Goal: Task Accomplishment & Management: Use online tool/utility

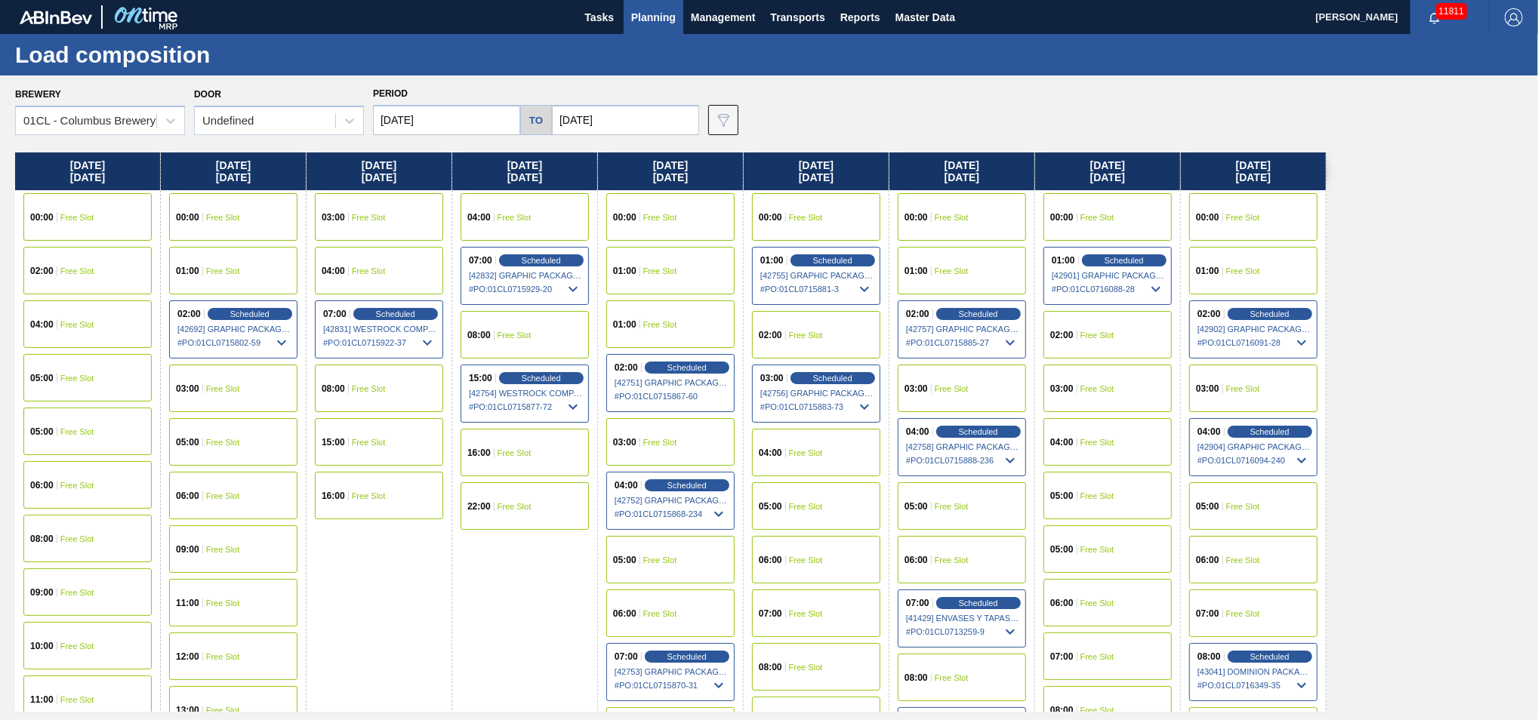
scroll to position [420, 0]
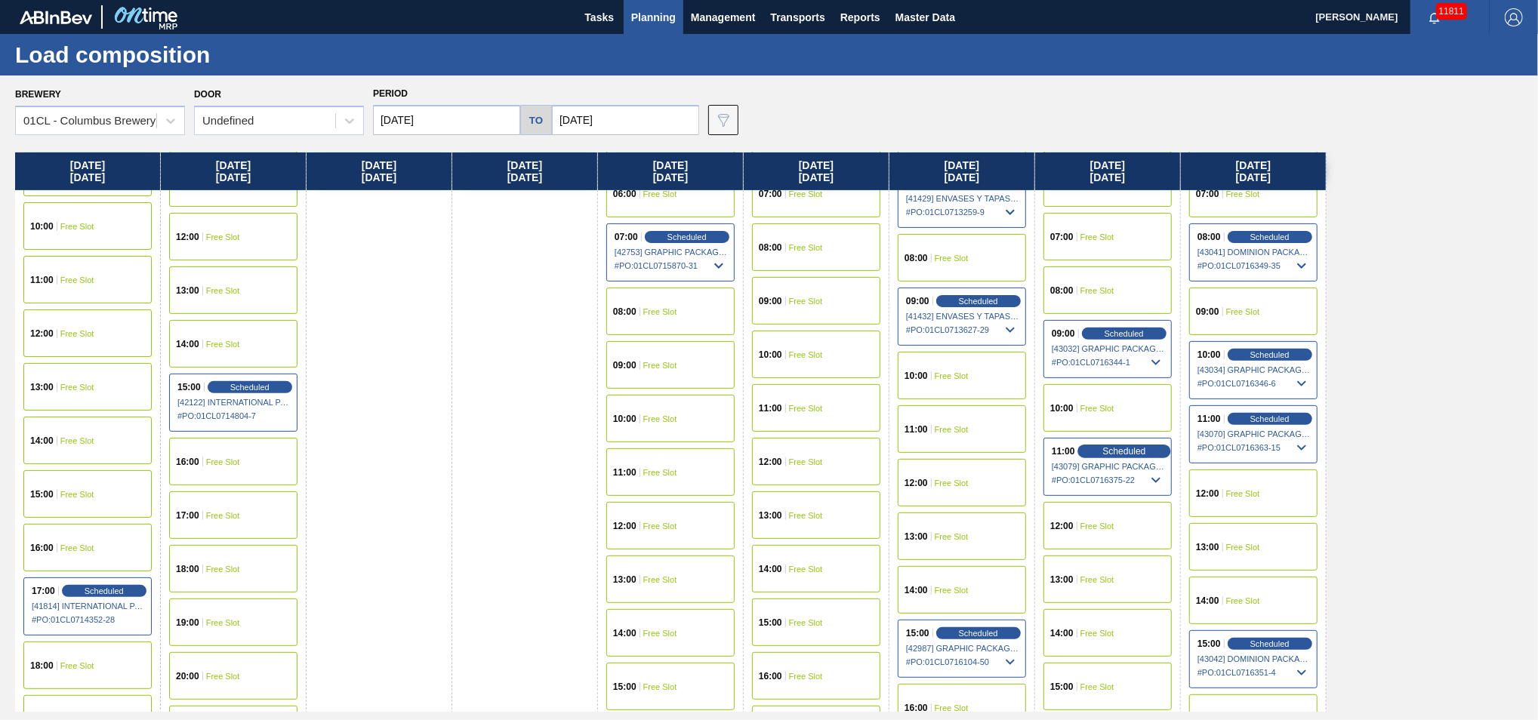
click at [1108, 446] on span "Scheduled" at bounding box center [1123, 451] width 43 height 10
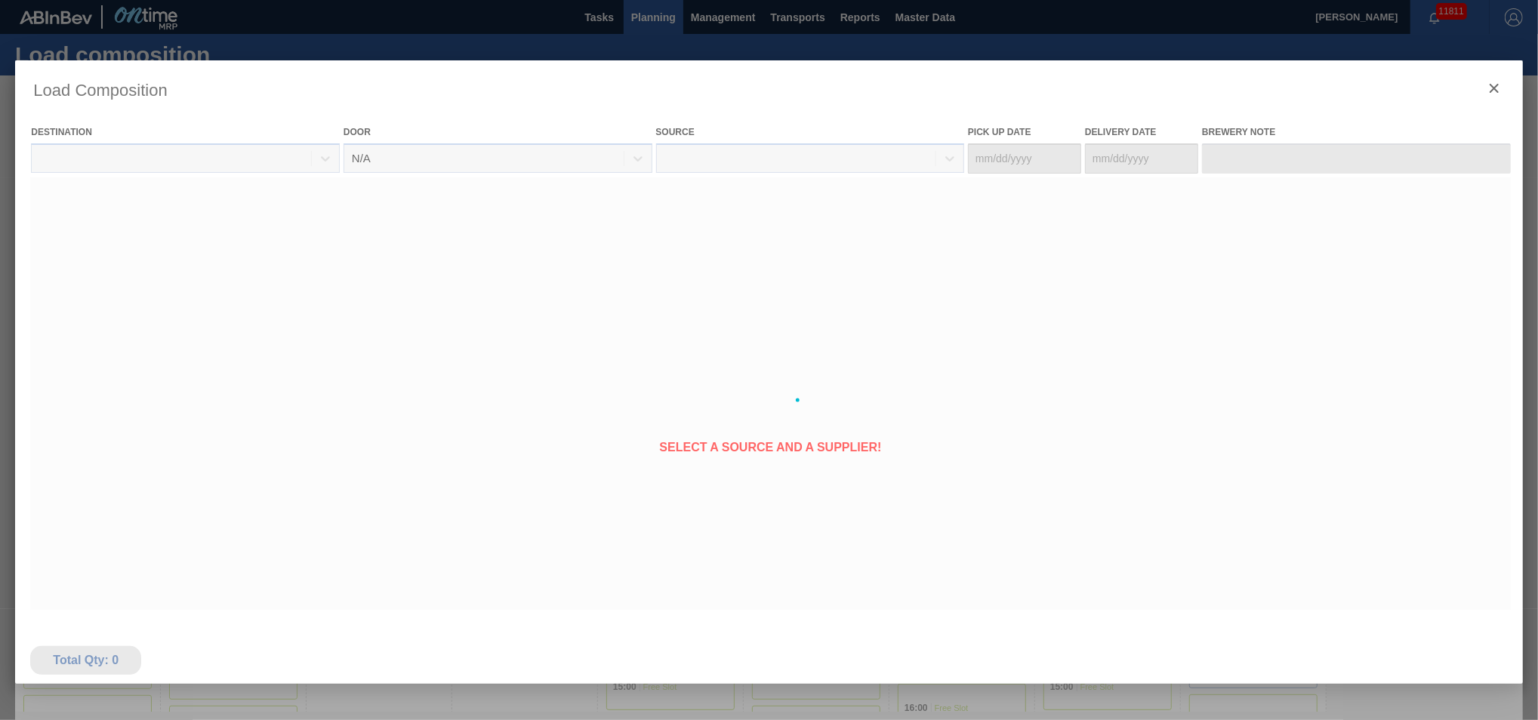
type Date "[DATE]"
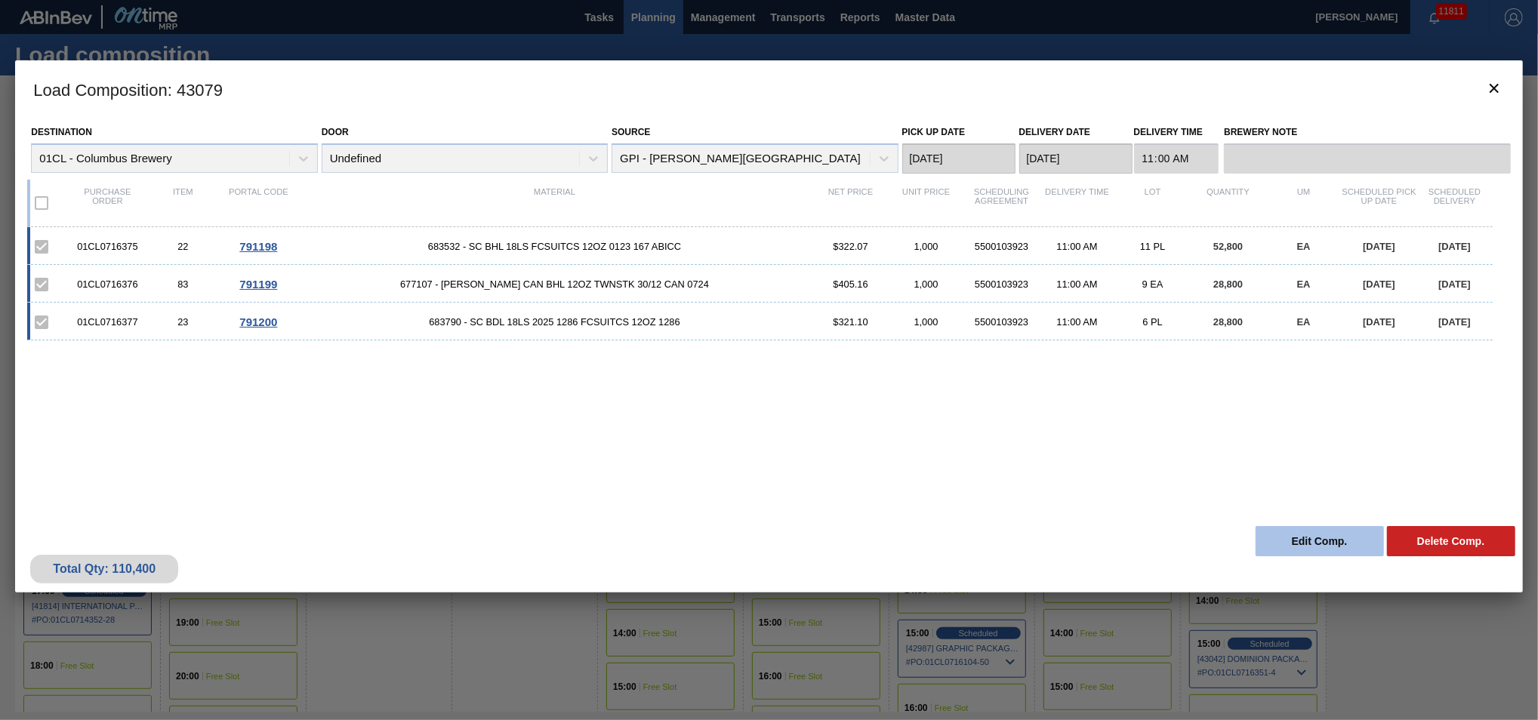
click at [1295, 532] on button "Edit Comp." at bounding box center [1319, 541] width 128 height 30
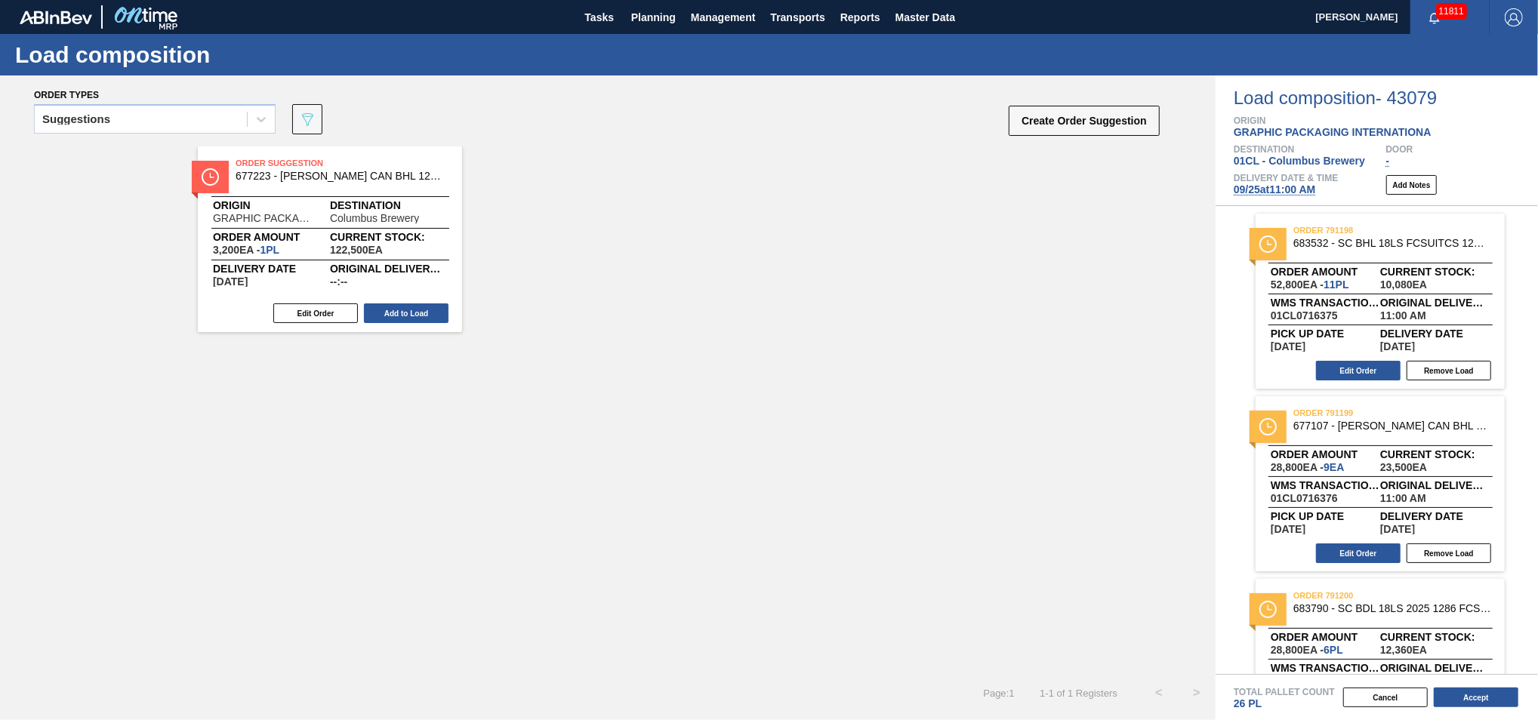
scroll to position [87, 0]
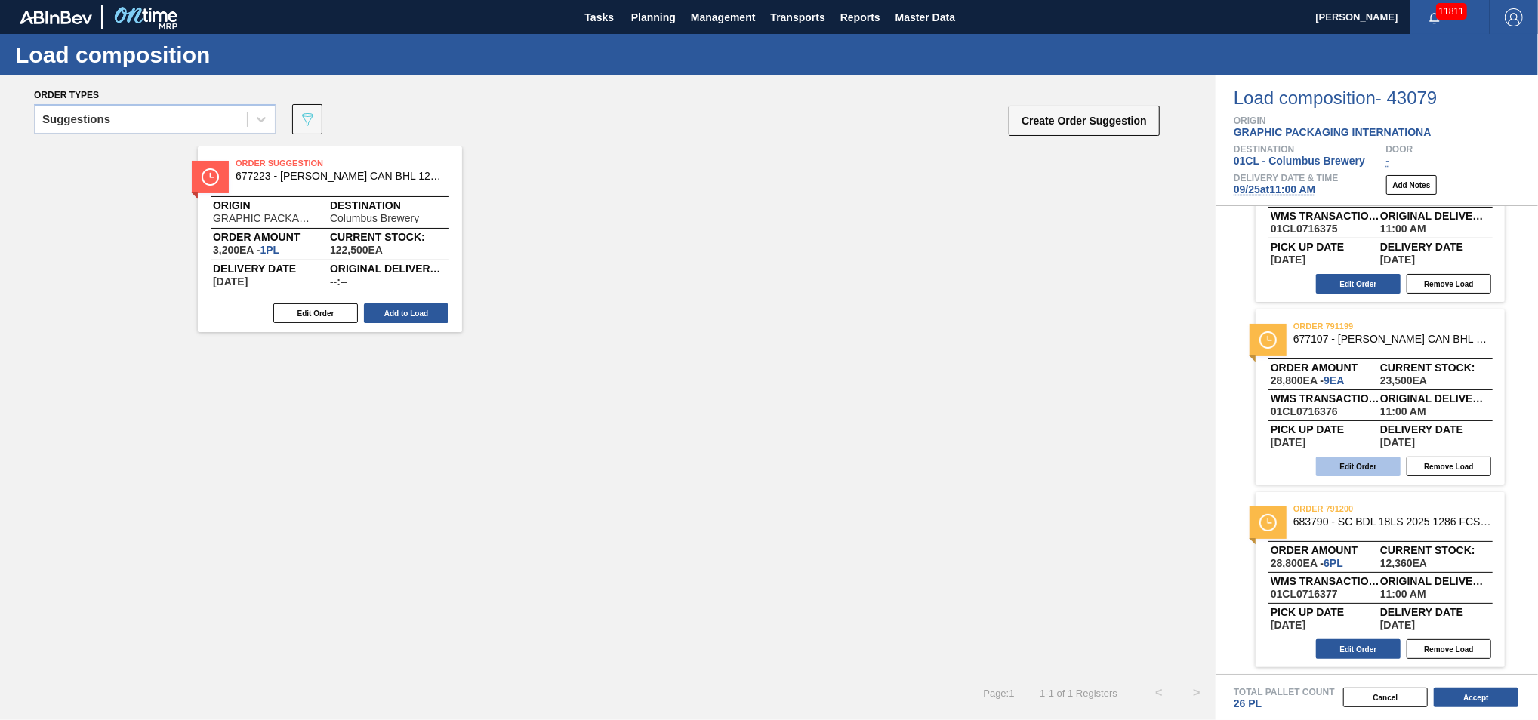
click at [1357, 457] on button "Edit Order" at bounding box center [1358, 467] width 85 height 20
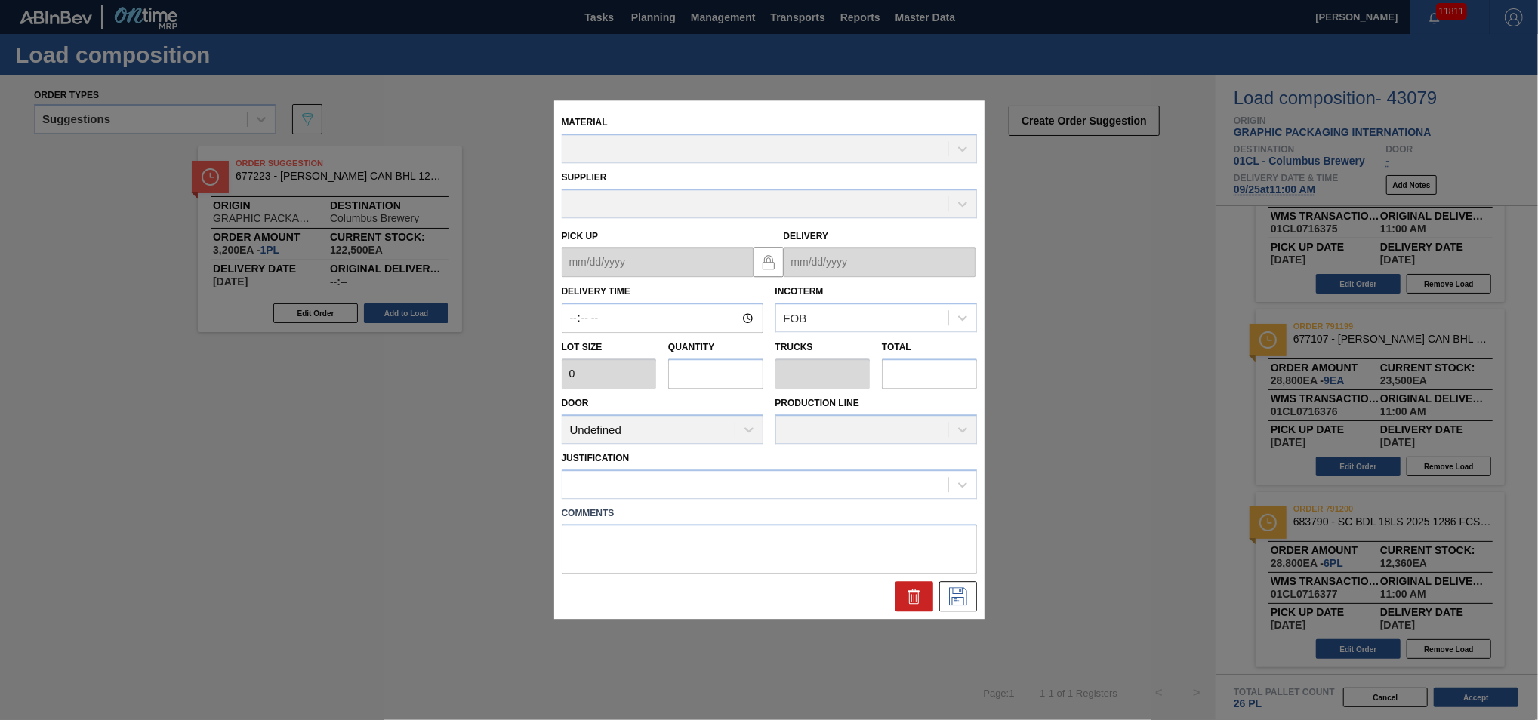
type input "11:00:00"
type input "3,200"
type input "9"
type input "0.346"
type input "28,800"
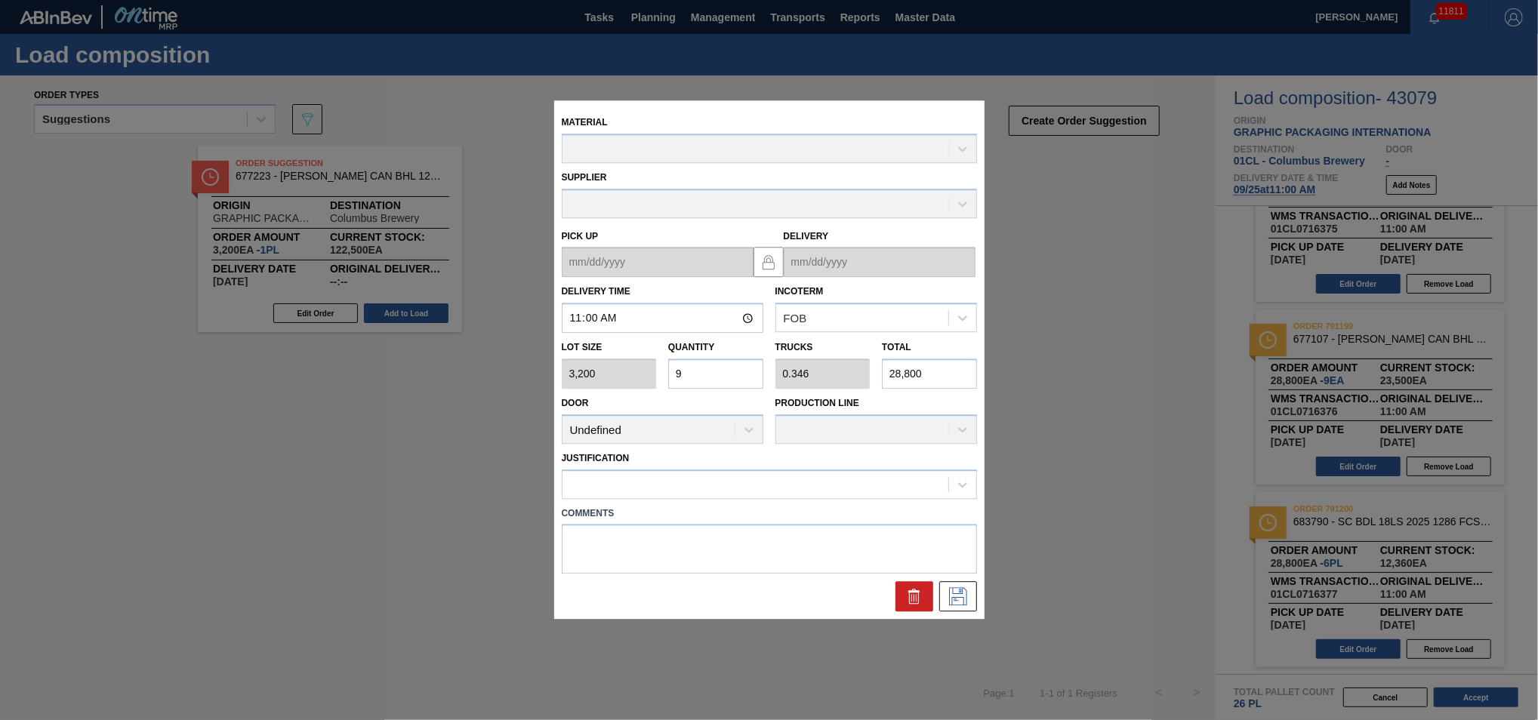
type up "[DATE]"
type input "[DATE]"
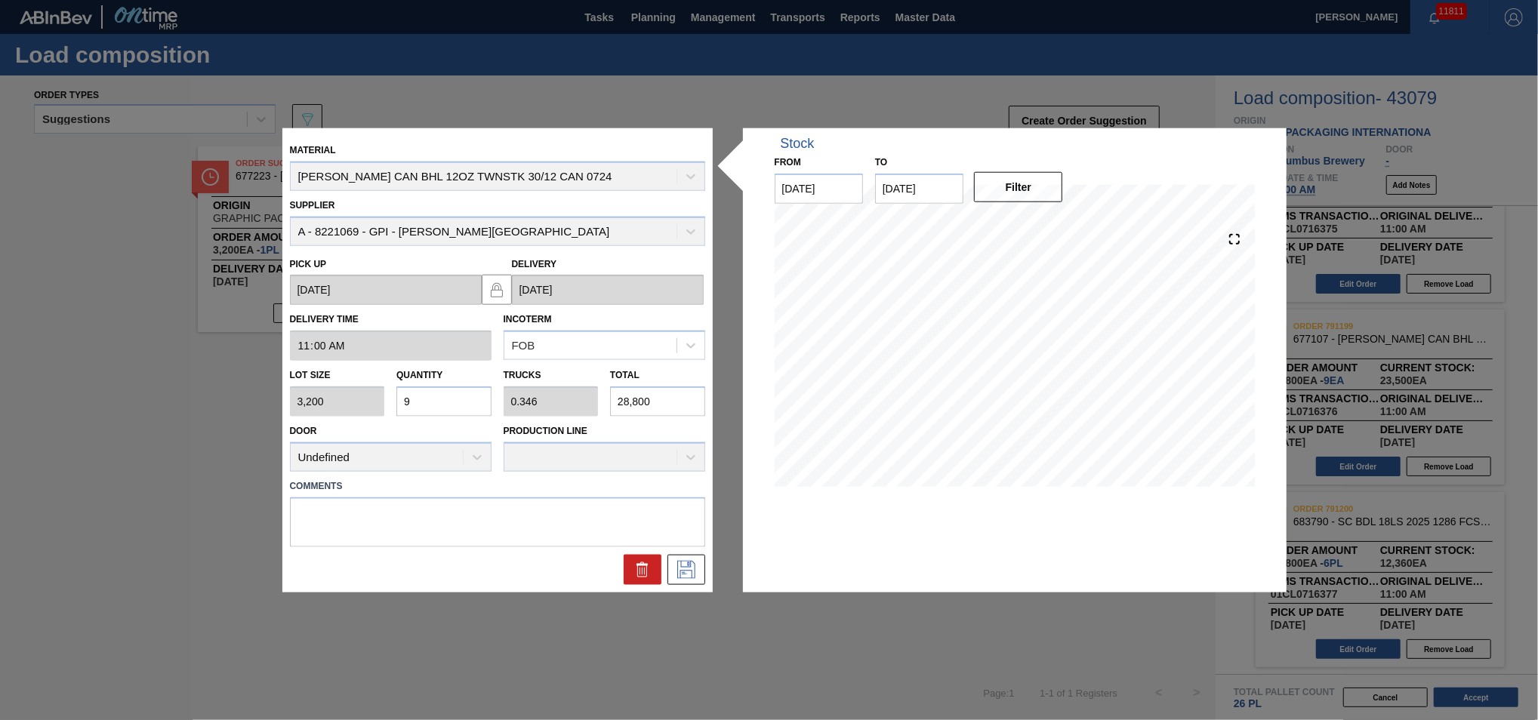
click at [433, 408] on input "9" at bounding box center [443, 401] width 95 height 30
type input "0"
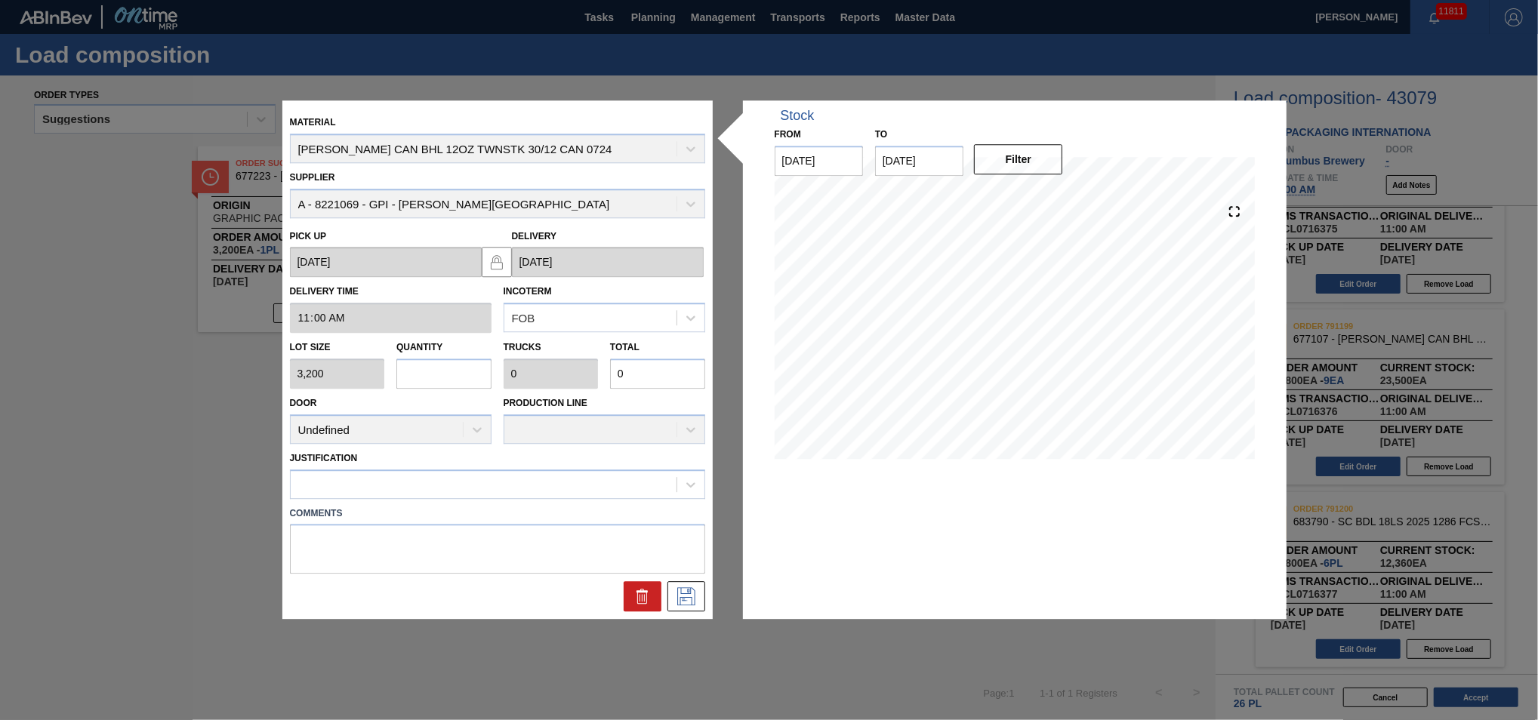
type input "8"
type input "0.308"
type input "25,600"
type input "8"
click at [688, 589] on icon at bounding box center [686, 597] width 24 height 18
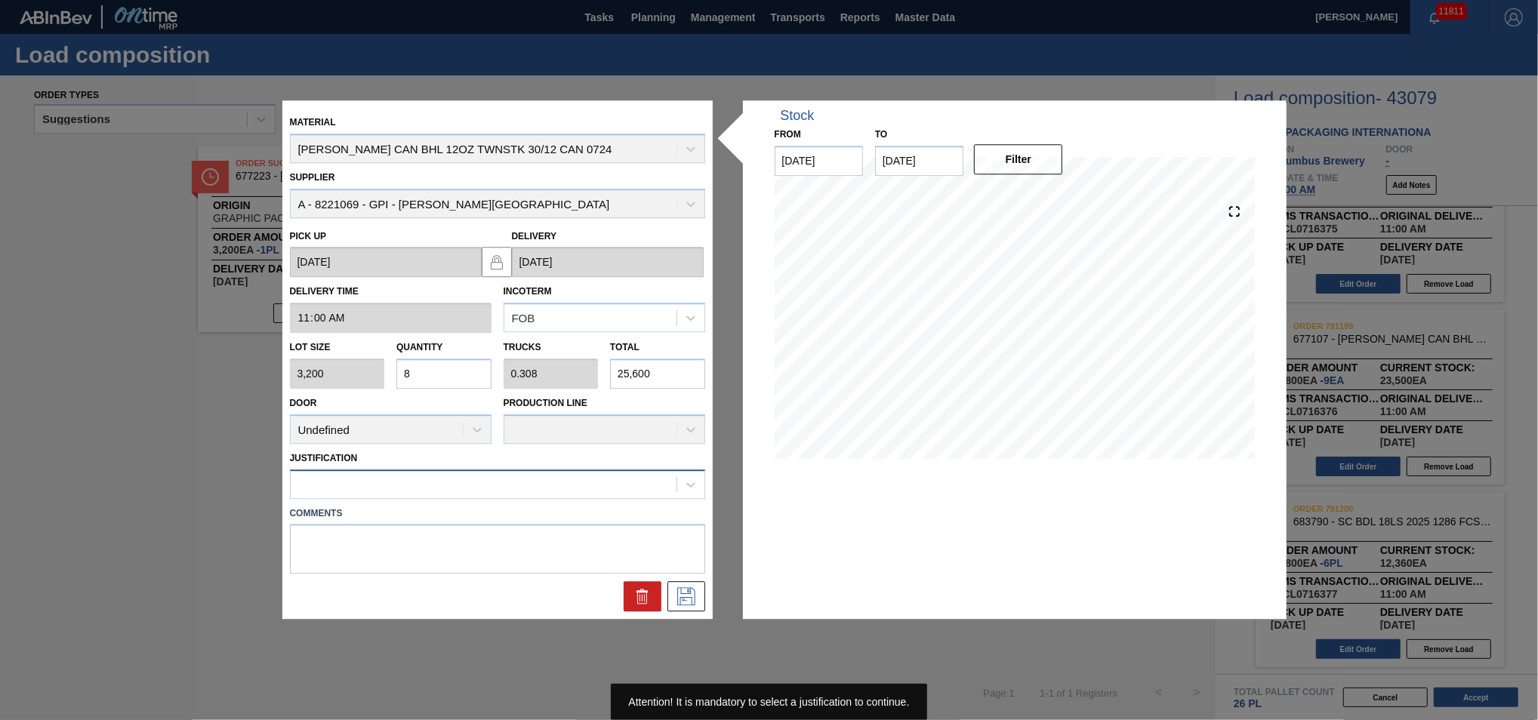
click at [573, 487] on div at bounding box center [484, 484] width 386 height 22
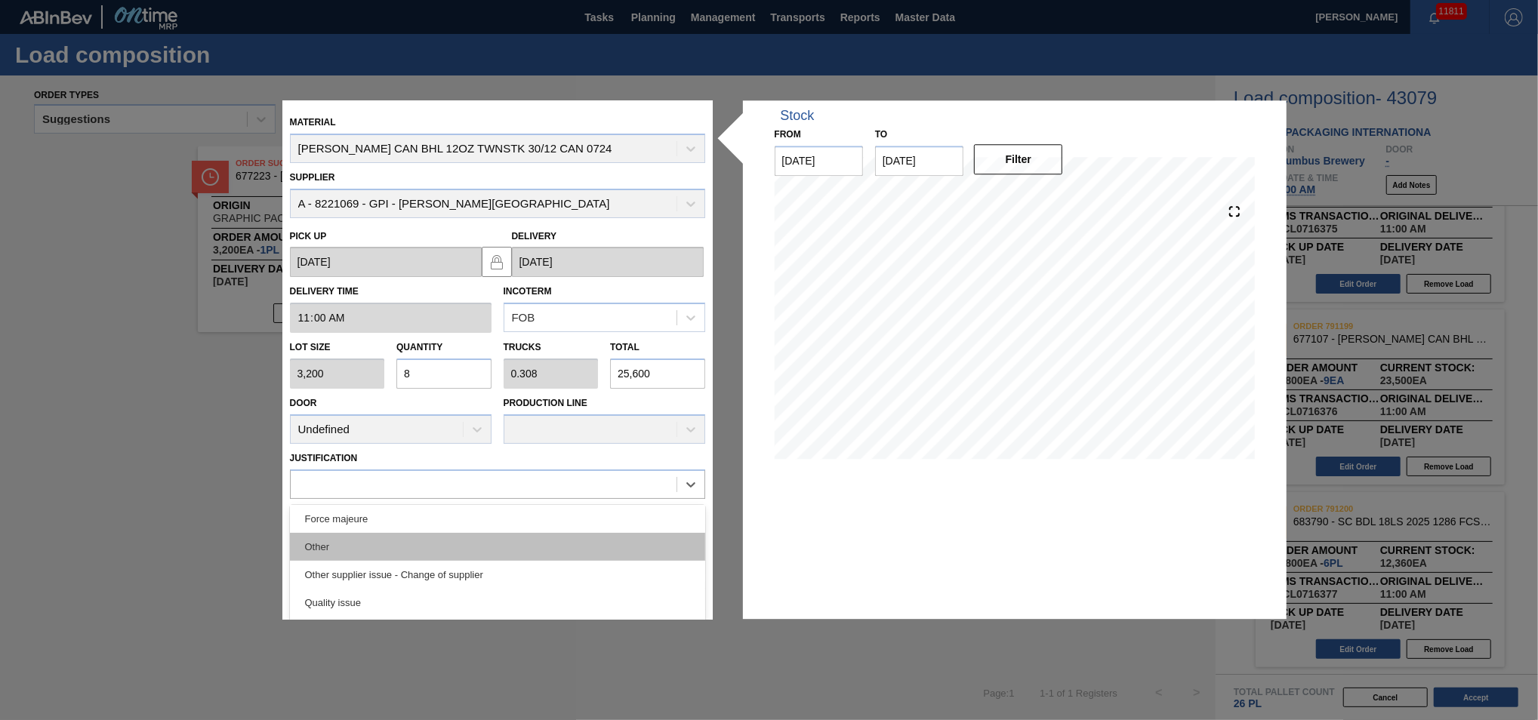
scroll to position [214, 0]
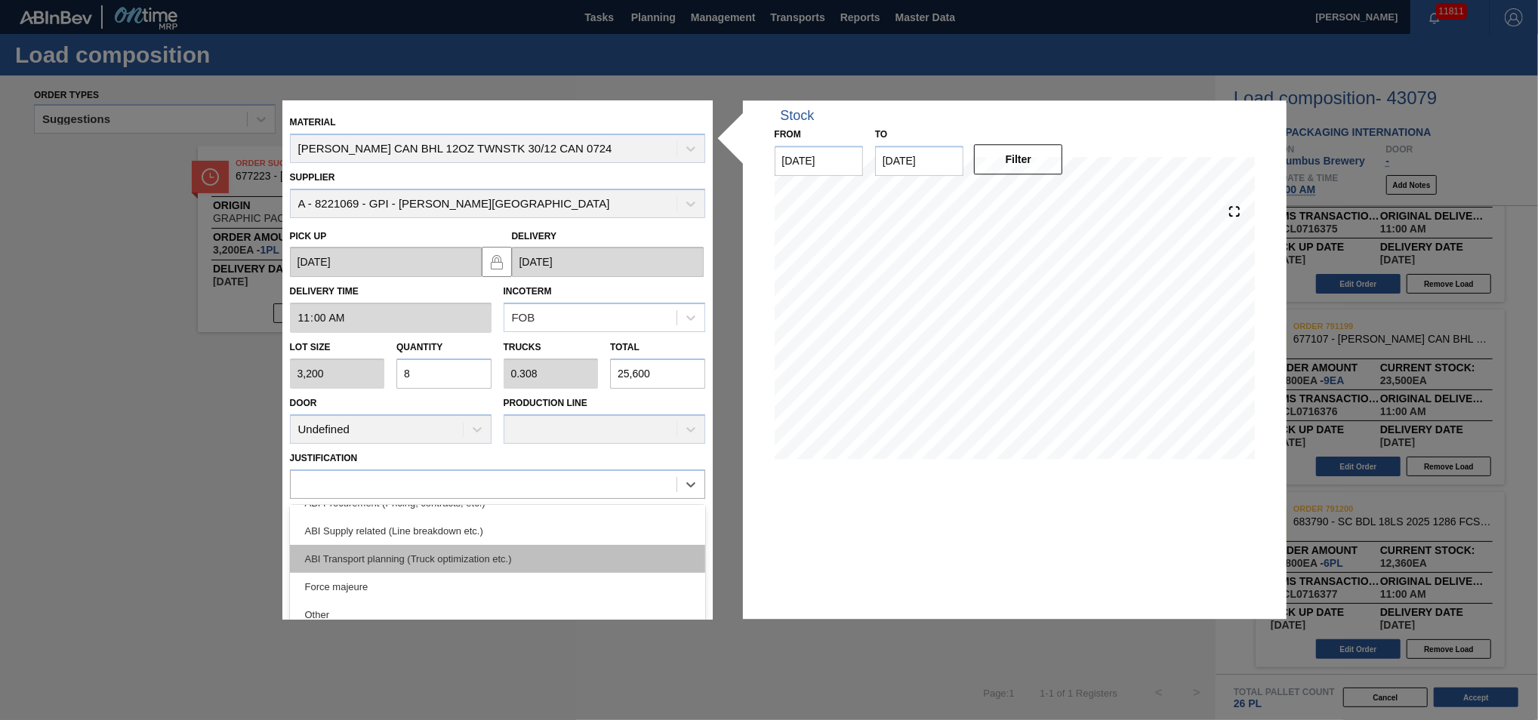
click at [562, 559] on div "ABI Transport planning (Truck optimization etc.)" at bounding box center [497, 559] width 415 height 28
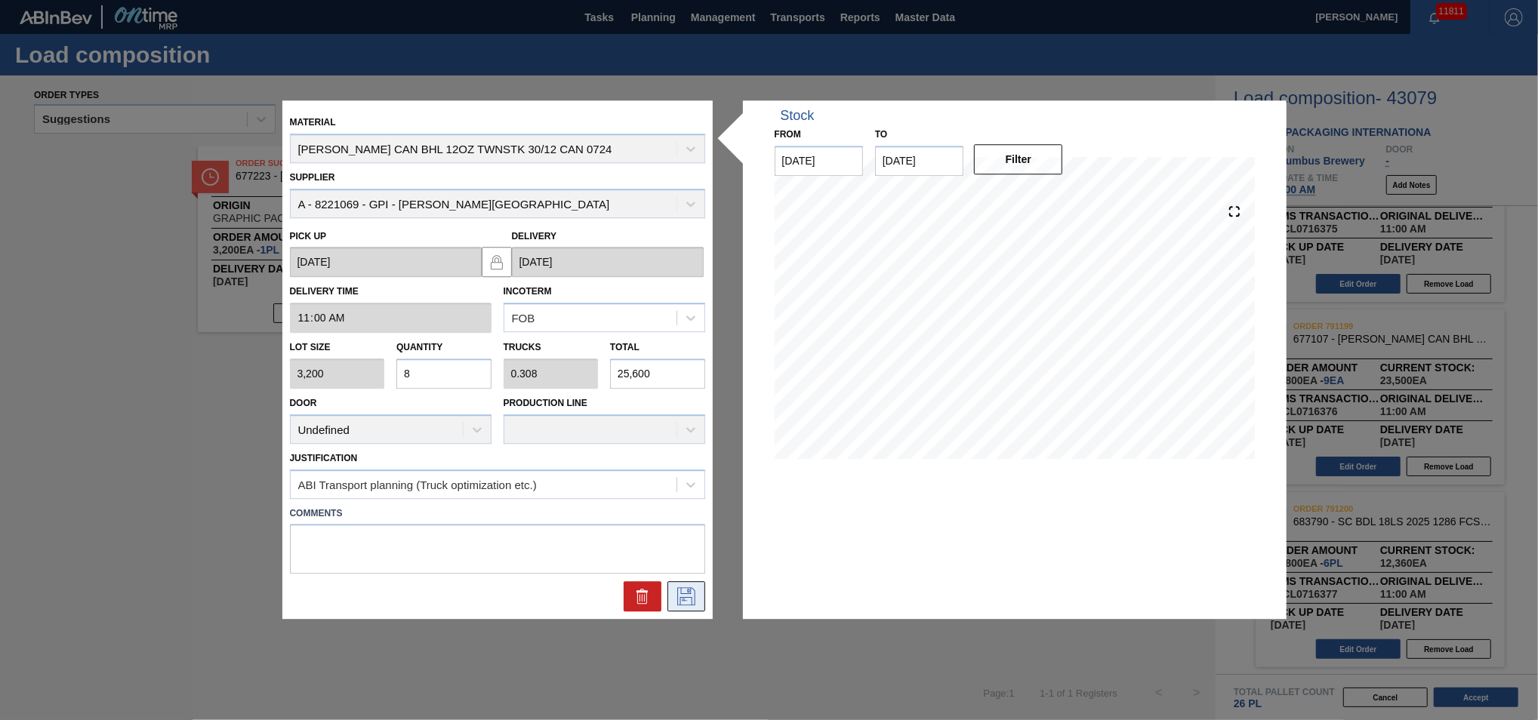
click at [688, 598] on icon at bounding box center [686, 597] width 24 height 18
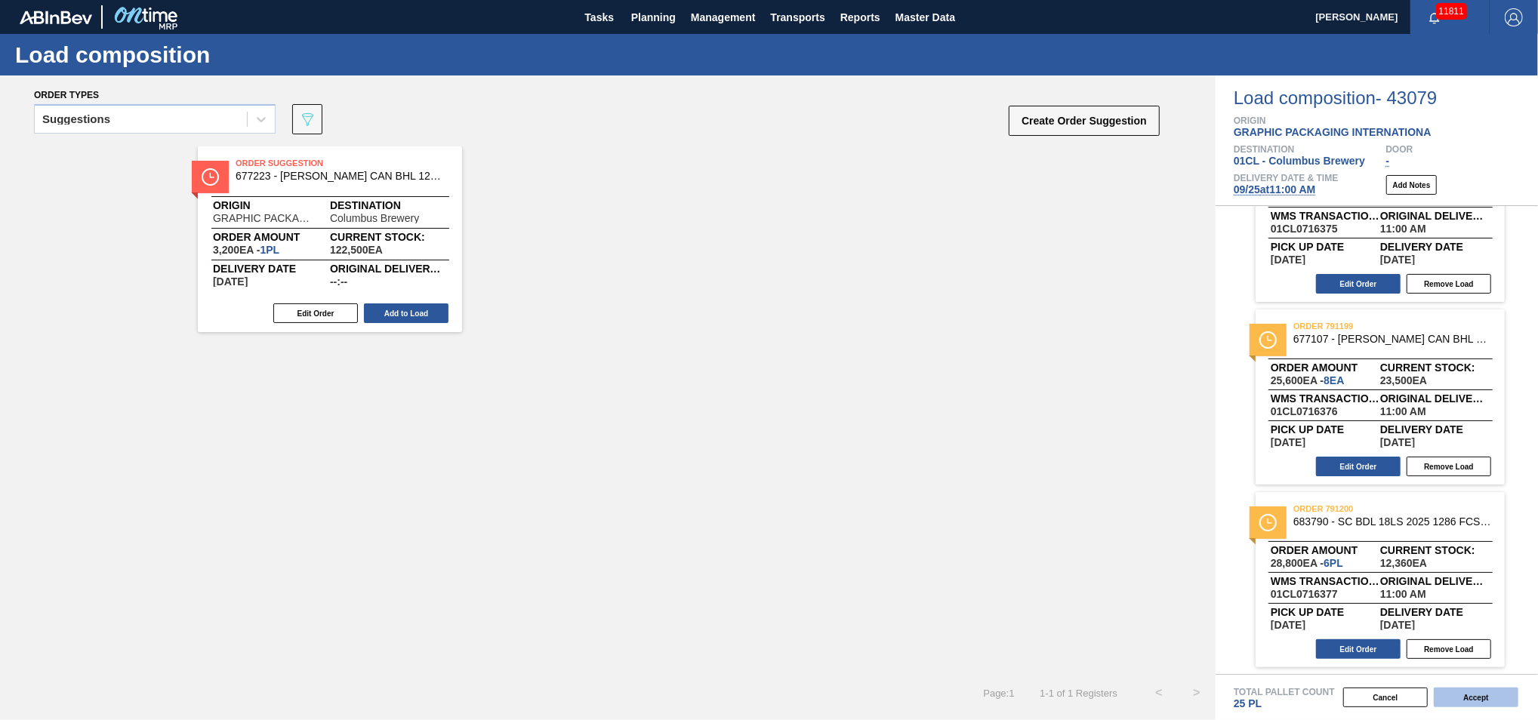
click at [1478, 701] on button "Accept" at bounding box center [1476, 698] width 85 height 20
